Goal: Task Accomplishment & Management: Use online tool/utility

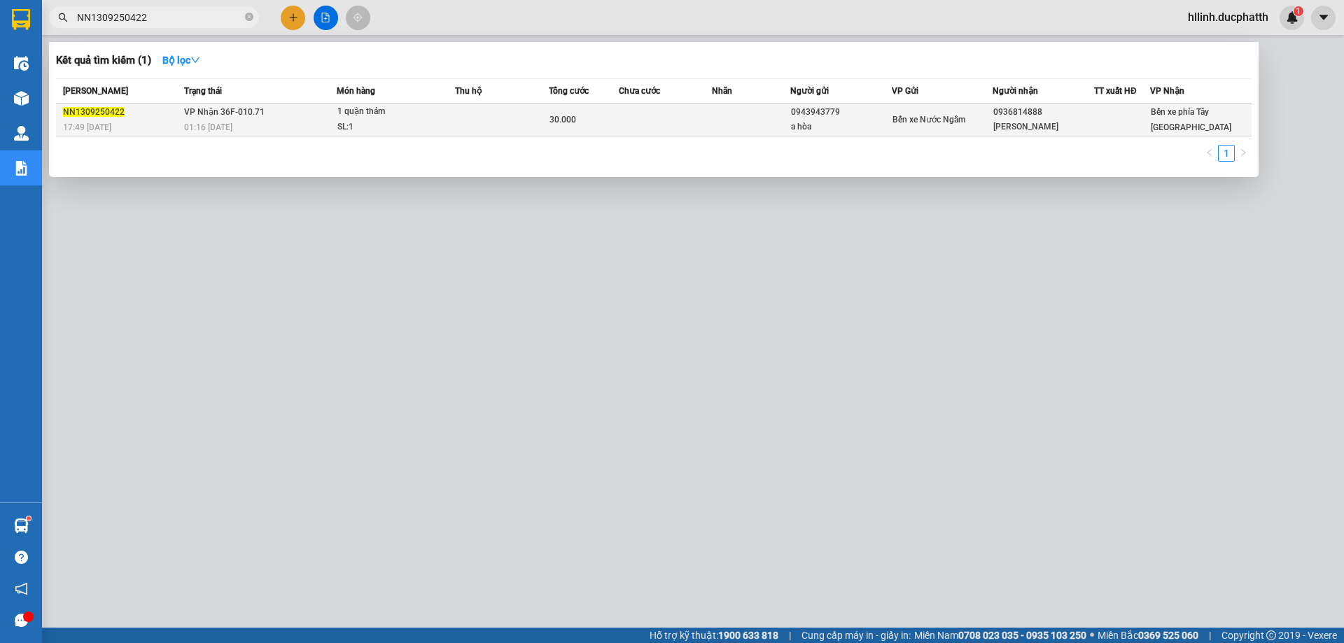
type input "NN1309250422"
click at [572, 113] on div "30.000" at bounding box center [583, 119] width 69 height 15
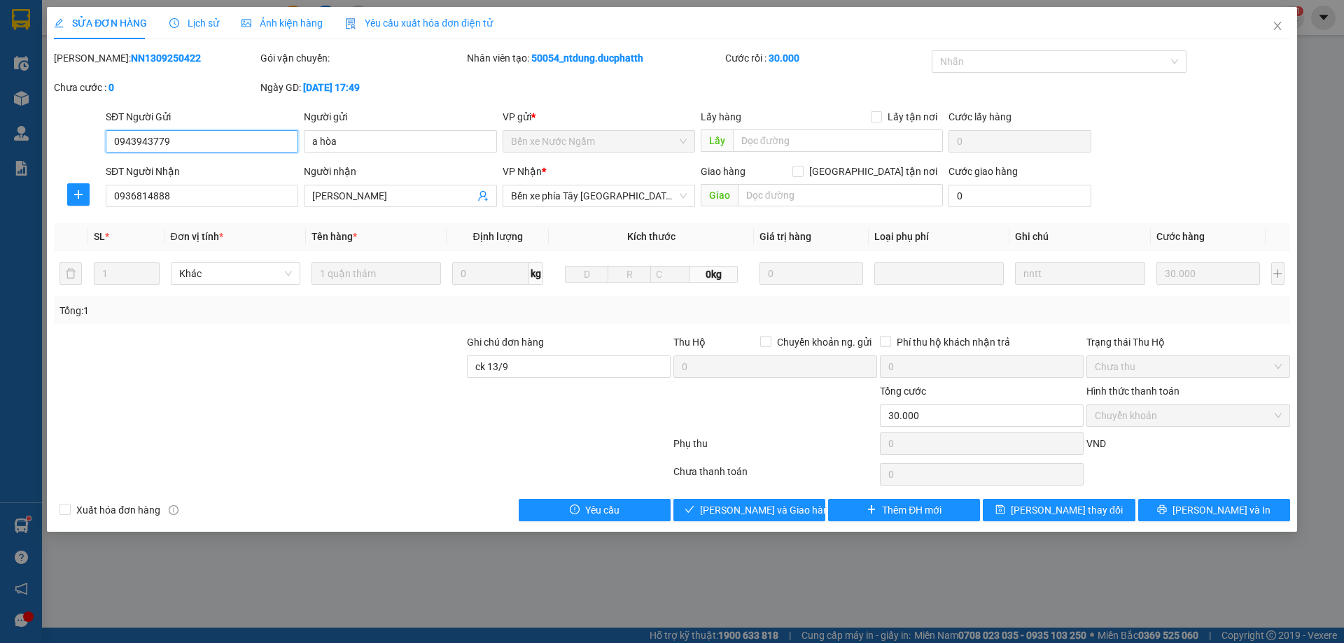
type input "0943943779"
type input "a hòa"
type input "0936814888"
type input "[PERSON_NAME]"
type input "ck 13/9"
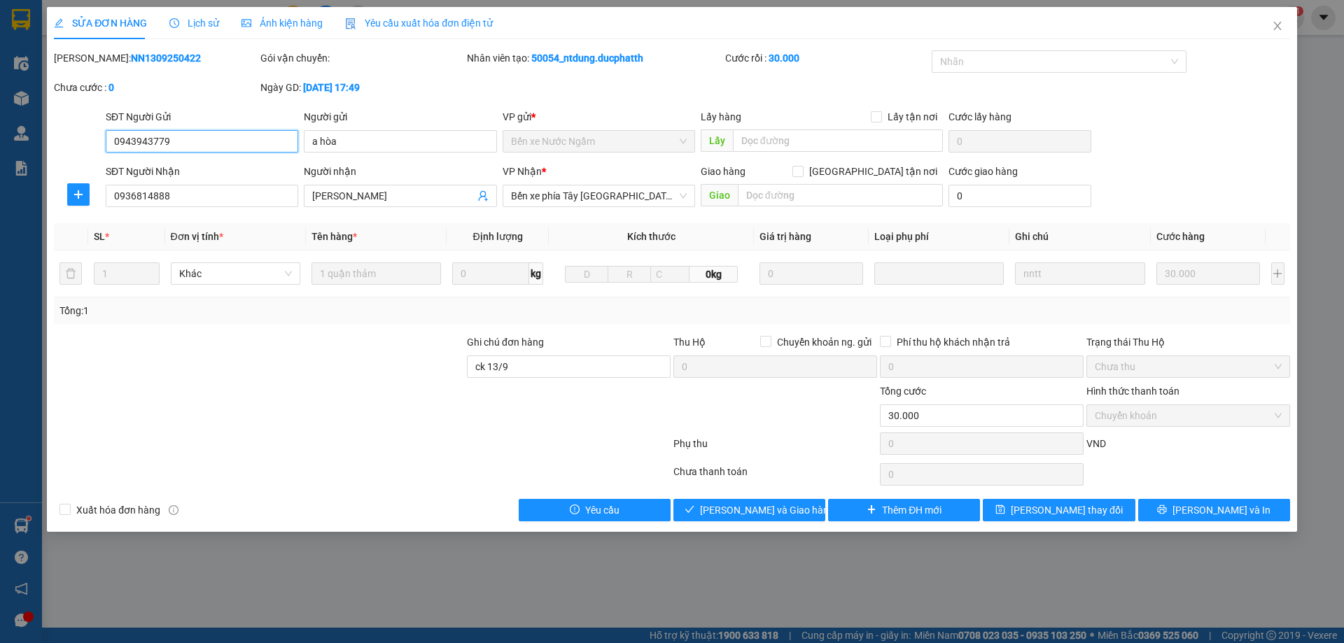
type input "30.000"
click at [201, 27] on span "Lịch sử" at bounding box center [194, 22] width 50 height 11
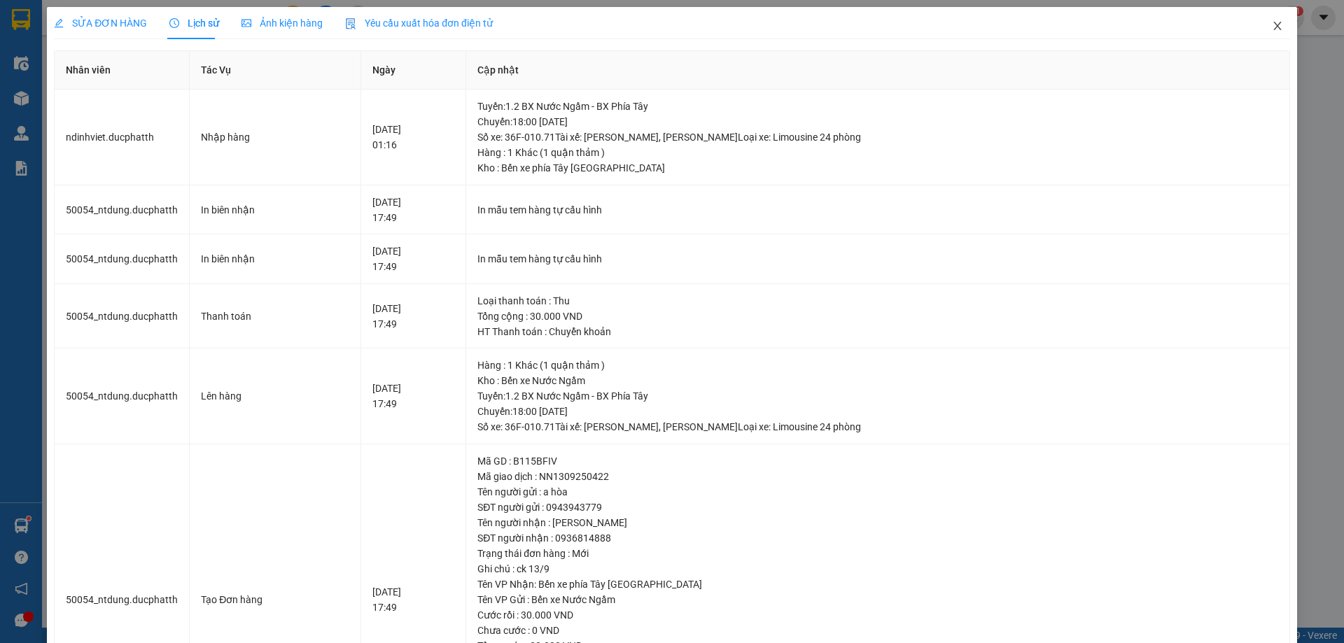
click at [1271, 25] on icon "close" at bounding box center [1276, 25] width 11 height 11
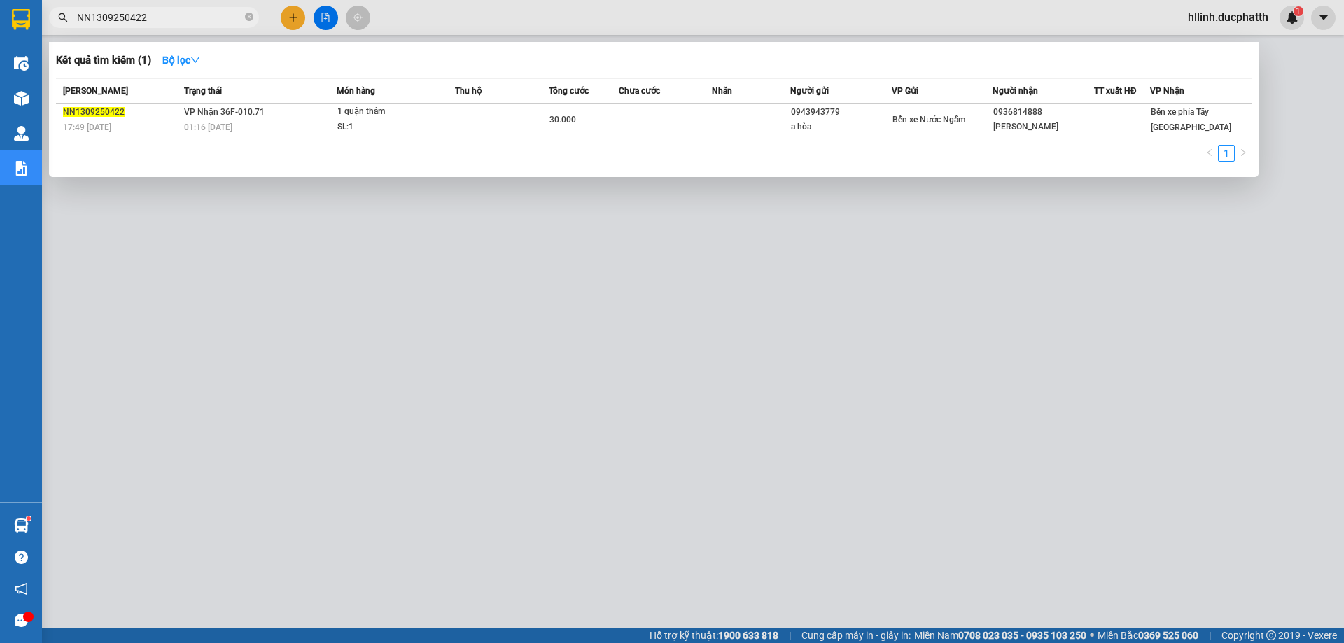
drag, startPoint x: 174, startPoint y: 24, endPoint x: 65, endPoint y: 24, distance: 108.5
click at [66, 24] on span "NN1309250422" at bounding box center [154, 17] width 210 height 21
paste input "0901962478"
type input "0901962478"
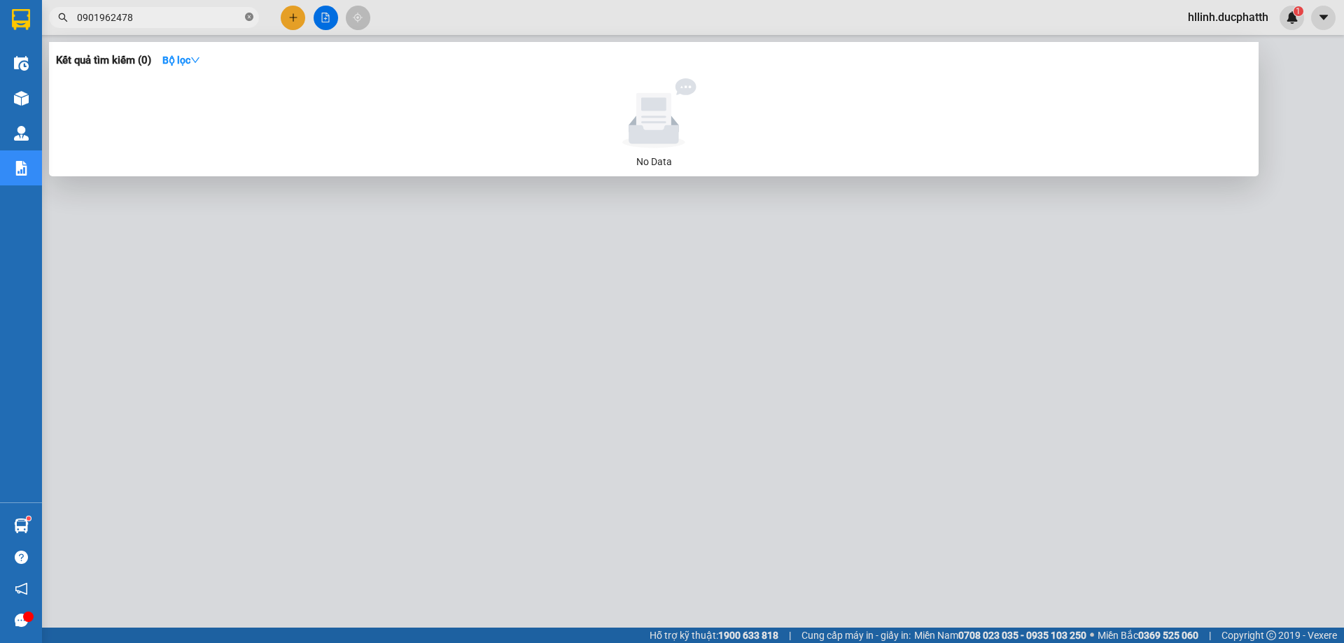
click at [248, 18] on icon "close-circle" at bounding box center [249, 17] width 8 height 8
